Goal: Transaction & Acquisition: Download file/media

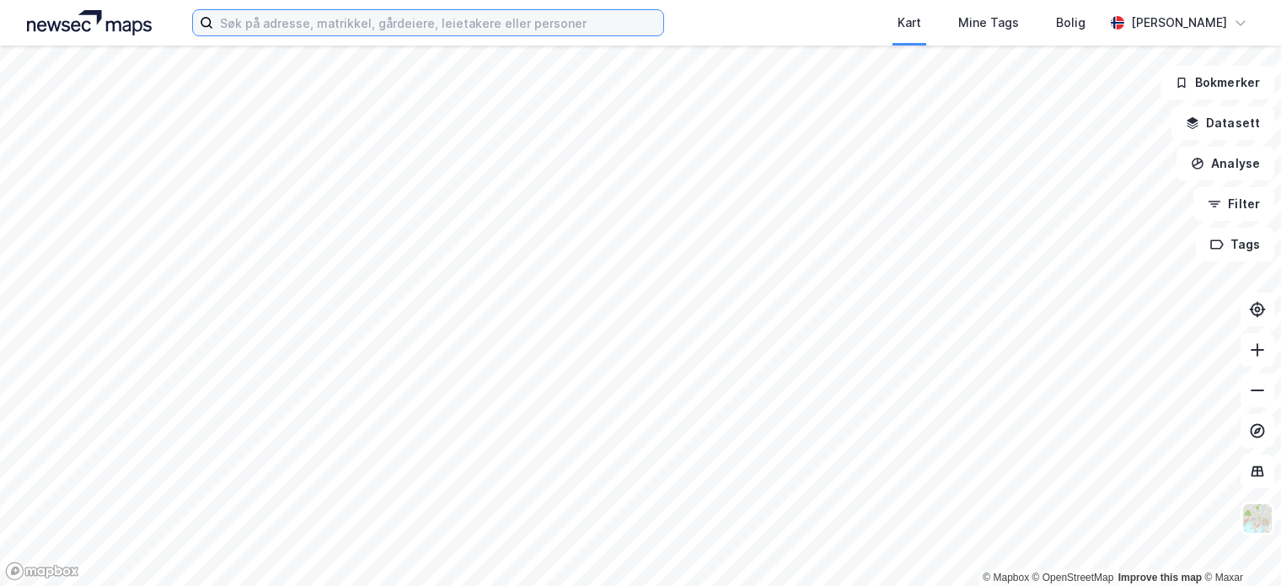
click at [302, 23] on input at bounding box center [438, 22] width 450 height 25
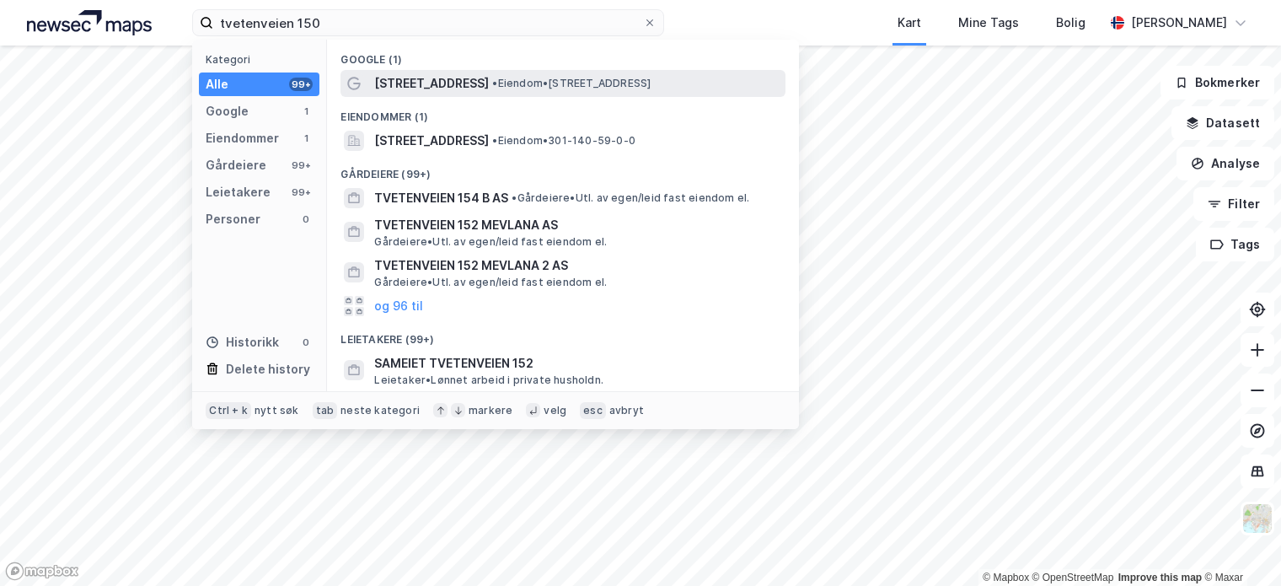
click at [450, 75] on span "[STREET_ADDRESS]" at bounding box center [431, 83] width 115 height 20
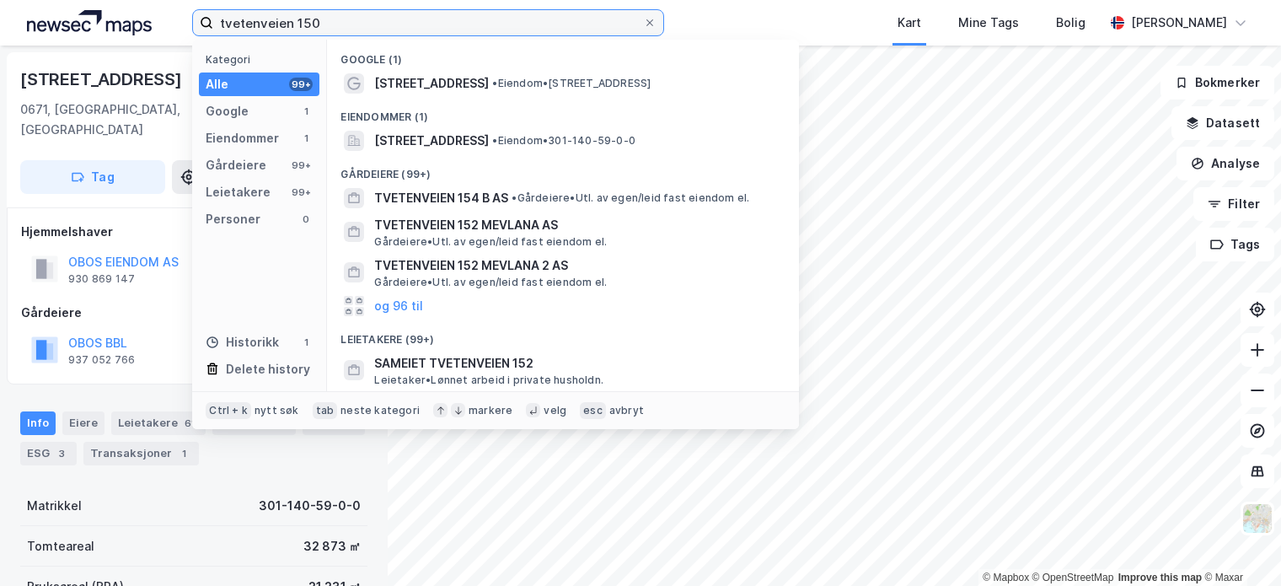
drag, startPoint x: 329, startPoint y: 24, endPoint x: 154, endPoint y: 25, distance: 174.4
click at [154, 25] on div "tvetenveien 150 Kategori Alle 99+ Google 1 Eiendommer 1 Gårdeiere 99+ Leietaker…" at bounding box center [640, 23] width 1281 height 46
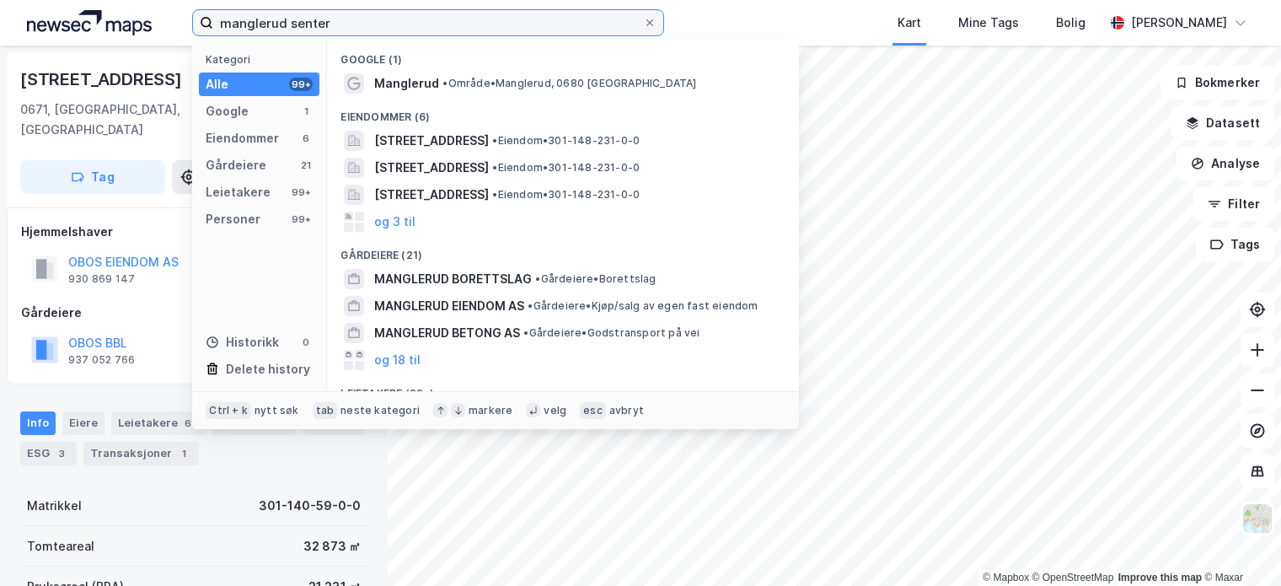
type input "manglerud senter"
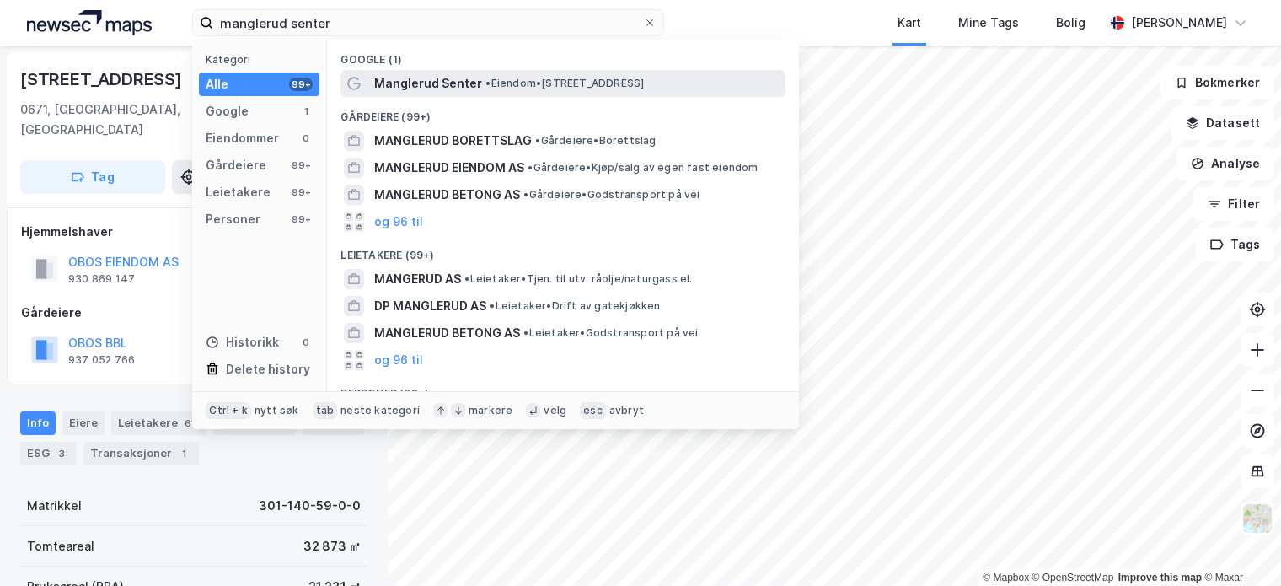
click at [474, 77] on span "Manglerud Senter" at bounding box center [428, 83] width 108 height 20
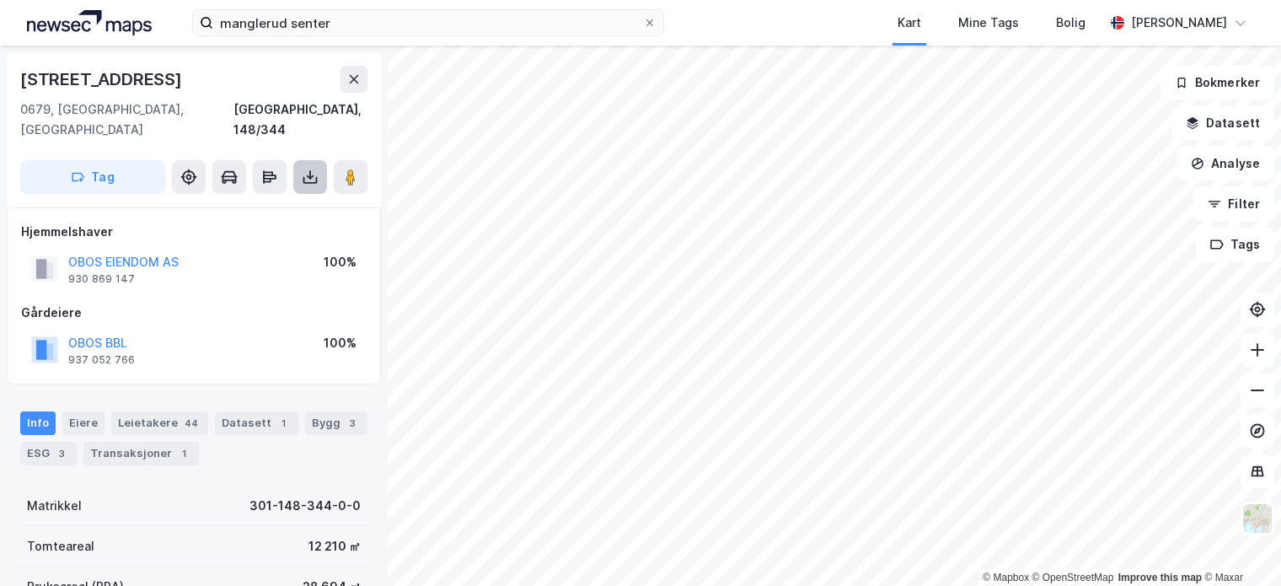
click at [310, 169] on icon at bounding box center [310, 177] width 17 height 17
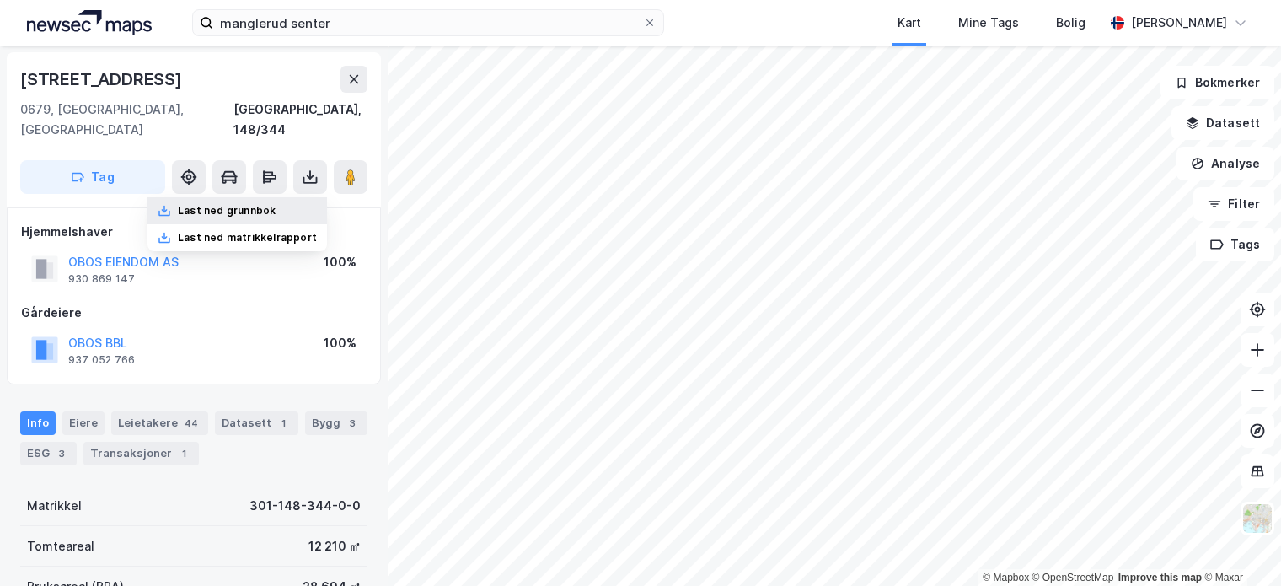
click at [265, 204] on div "Last ned grunnbok" at bounding box center [227, 210] width 98 height 13
